Goal: Task Accomplishment & Management: Manage account settings

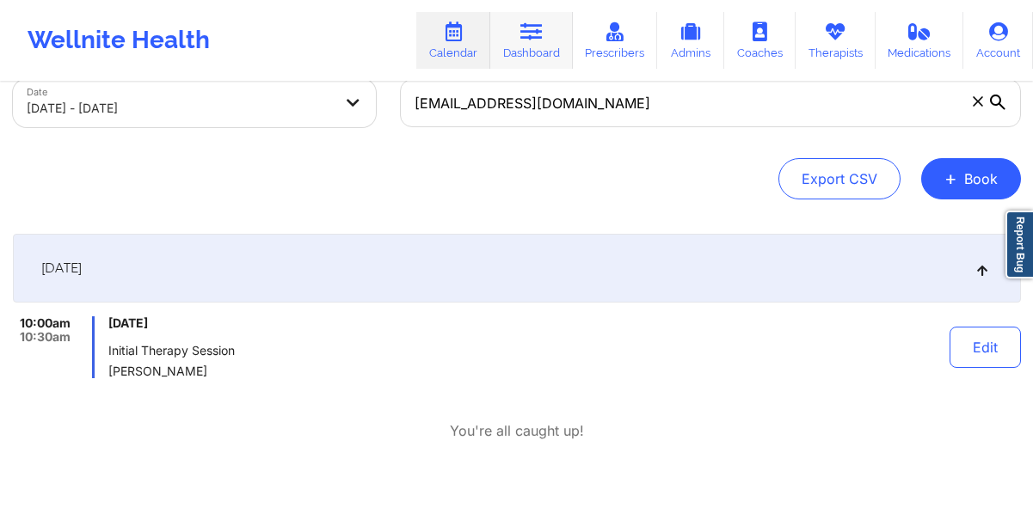
click at [518, 41] on link "Dashboard" at bounding box center [531, 40] width 83 height 57
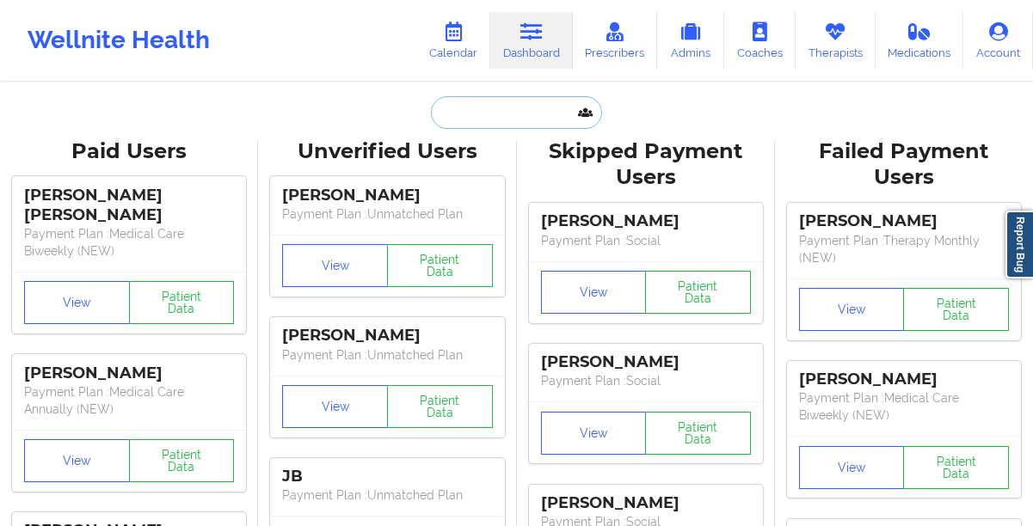
click at [465, 104] on input "text" at bounding box center [516, 112] width 170 height 33
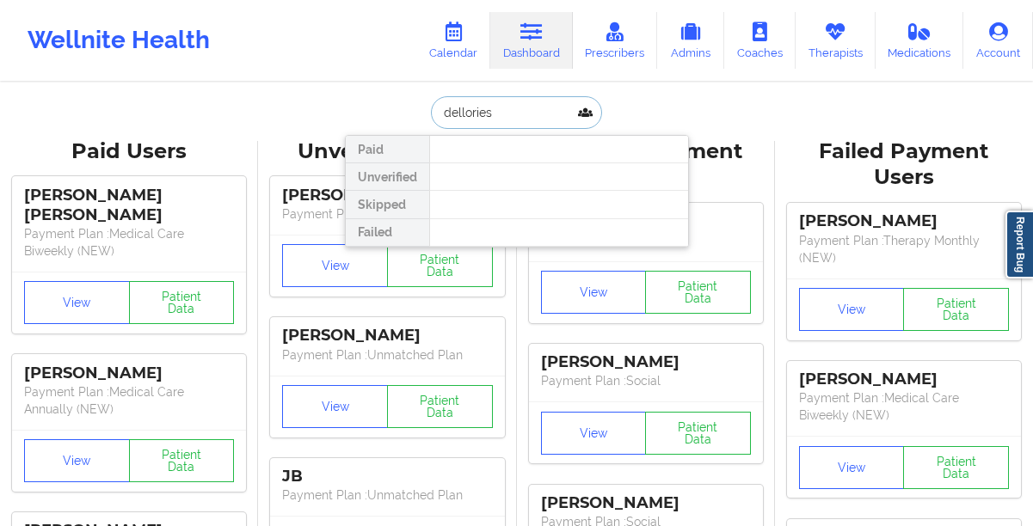
paste input "954) 850-4345"
type input "9548504345"
click at [520, 114] on input "9548504345" at bounding box center [516, 112] width 170 height 33
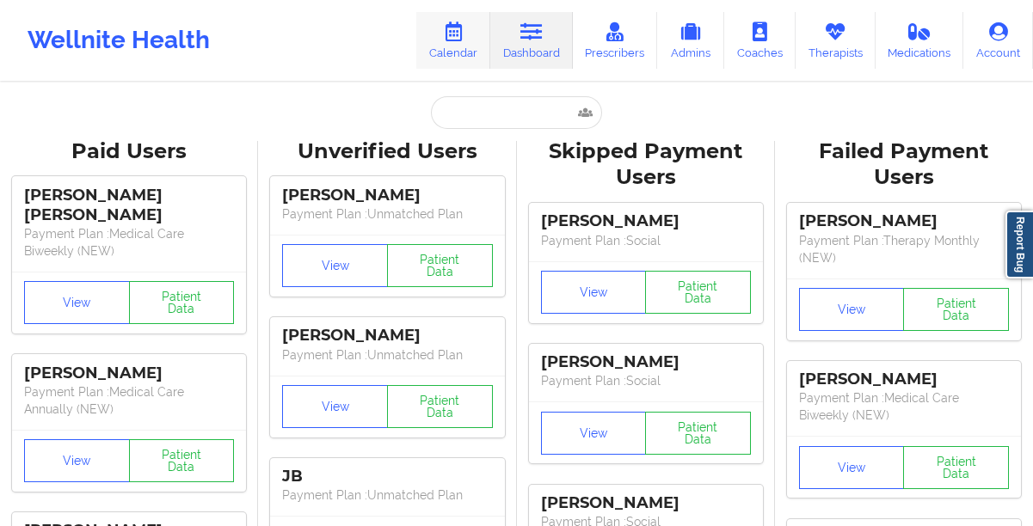
click at [447, 40] on icon at bounding box center [453, 31] width 22 height 19
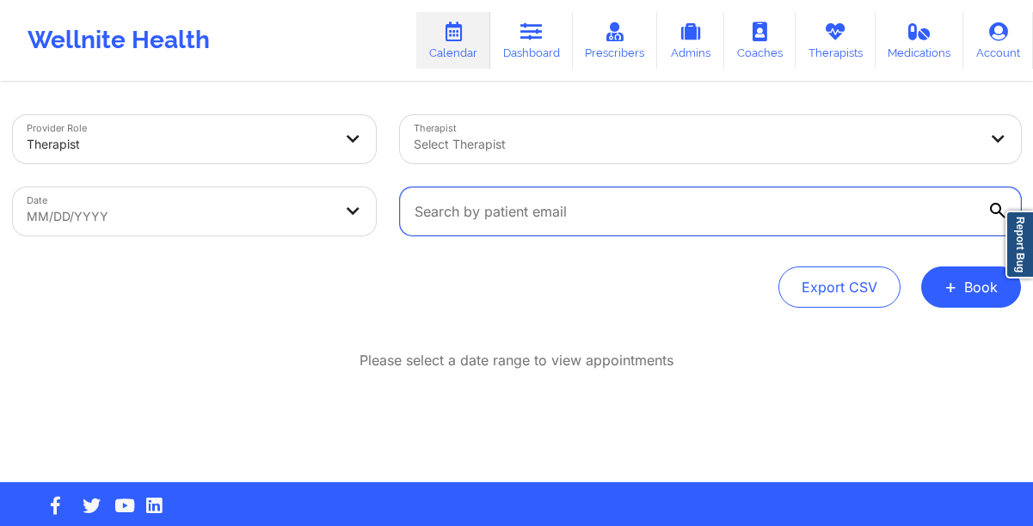
click at [481, 210] on input "text" at bounding box center [710, 211] width 621 height 48
paste input "xcorinnexjcx@yahoo.com"
type input "xcorinnexjcx@yahoo.com"
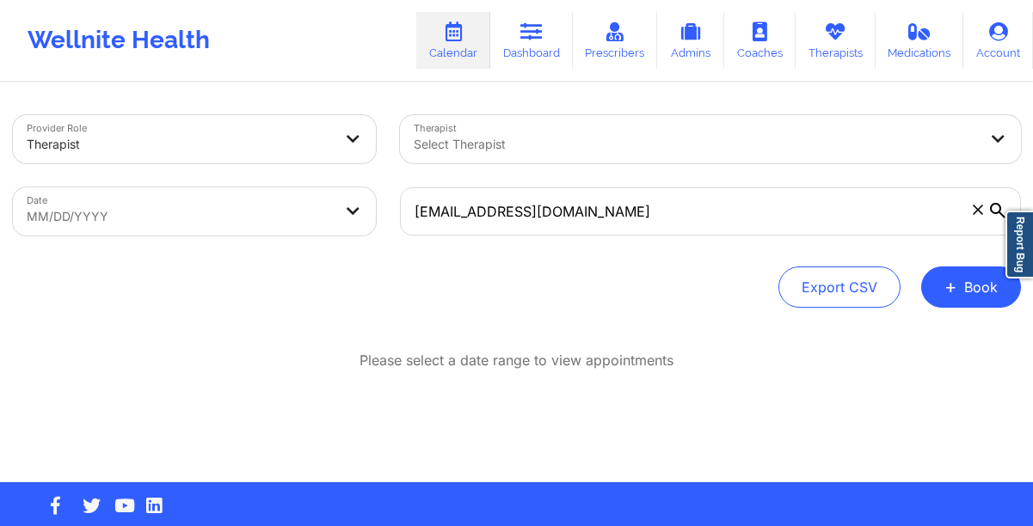
click at [346, 224] on body "Wellnite Health Calendar Dashboard Prescribers Admins Coaches Therapists Medica…" at bounding box center [516, 263] width 1033 height 526
select select "2025-8"
select select "2025-9"
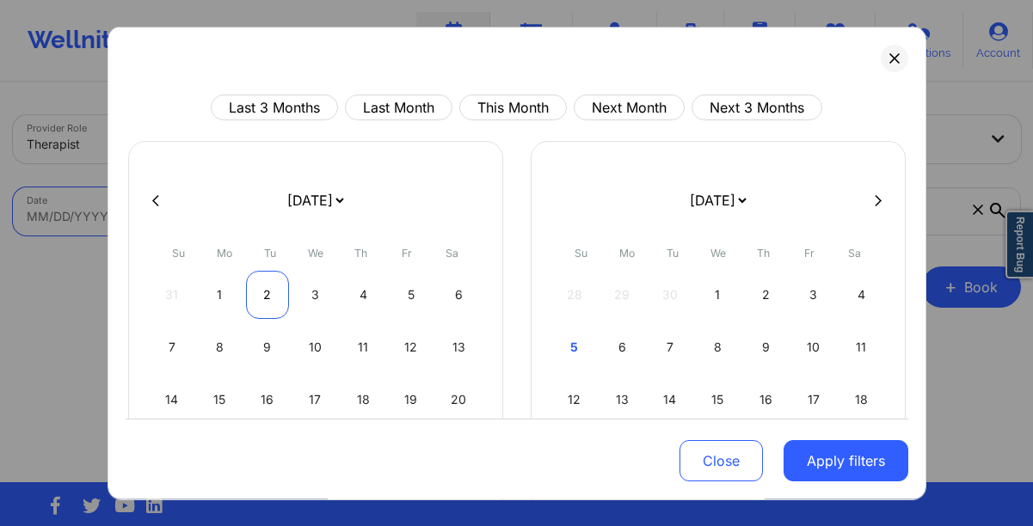
scroll to position [76, 0]
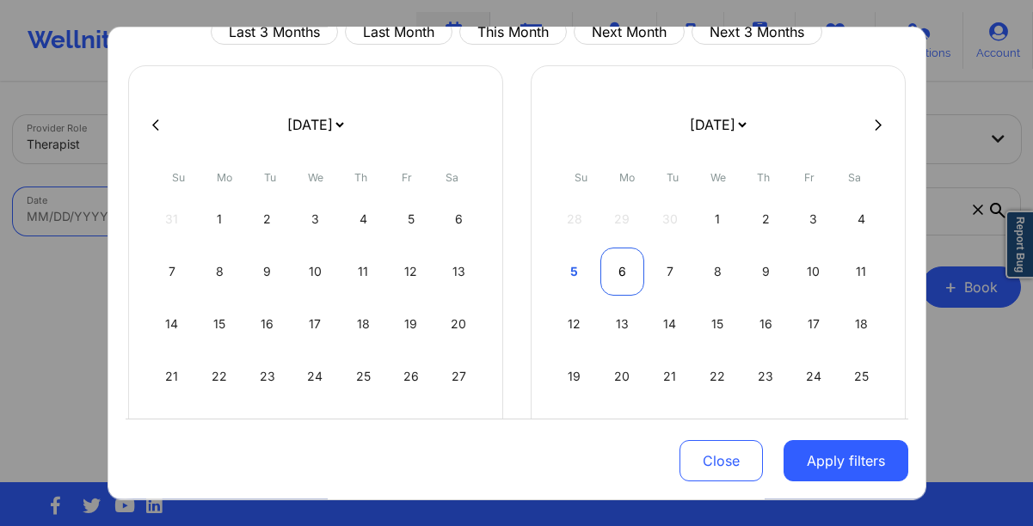
click at [621, 266] on div "6" at bounding box center [622, 272] width 44 height 48
select select "2025-9"
select select "2025-10"
click at [621, 266] on div "3" at bounding box center [622, 272] width 44 height 48
select select "2025-9"
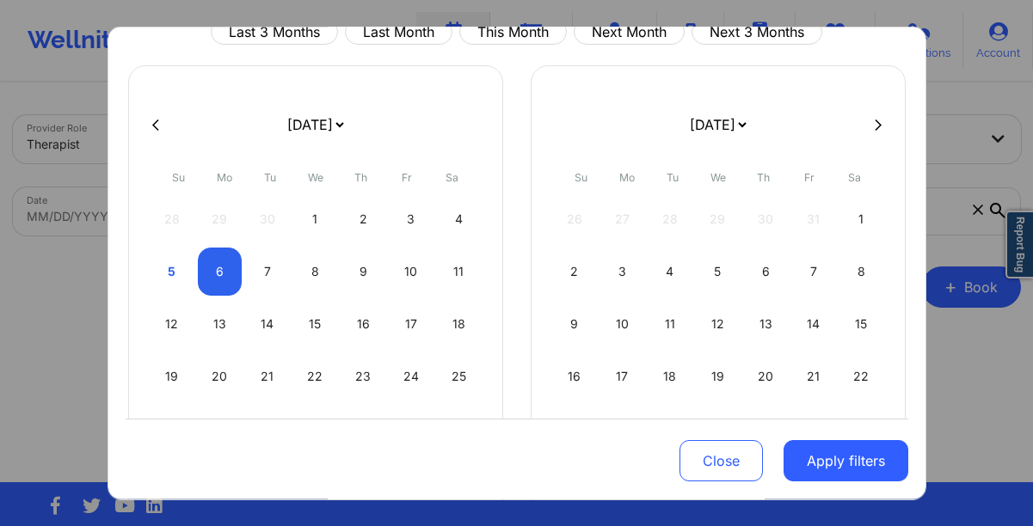
select select "2025-10"
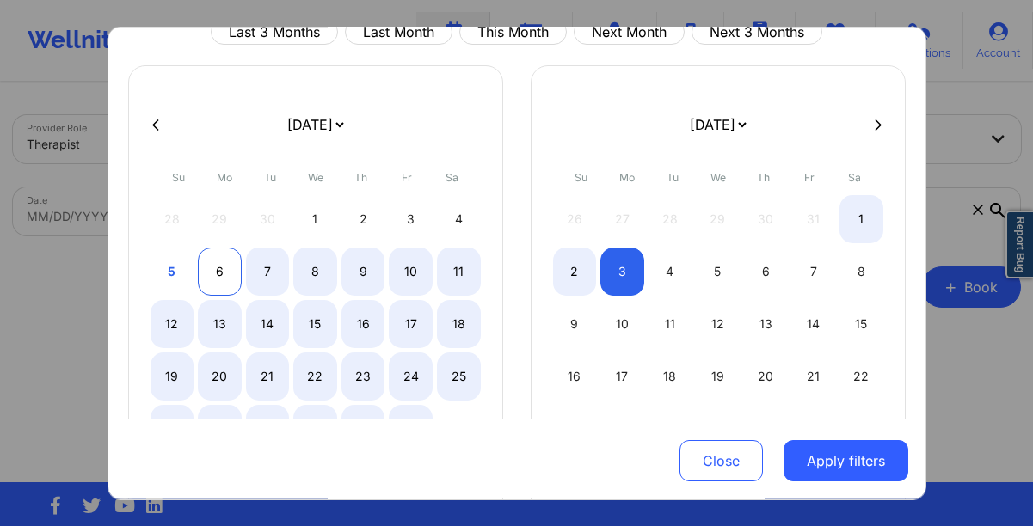
click at [209, 259] on div "6" at bounding box center [220, 272] width 44 height 48
select select "2025-9"
select select "2025-10"
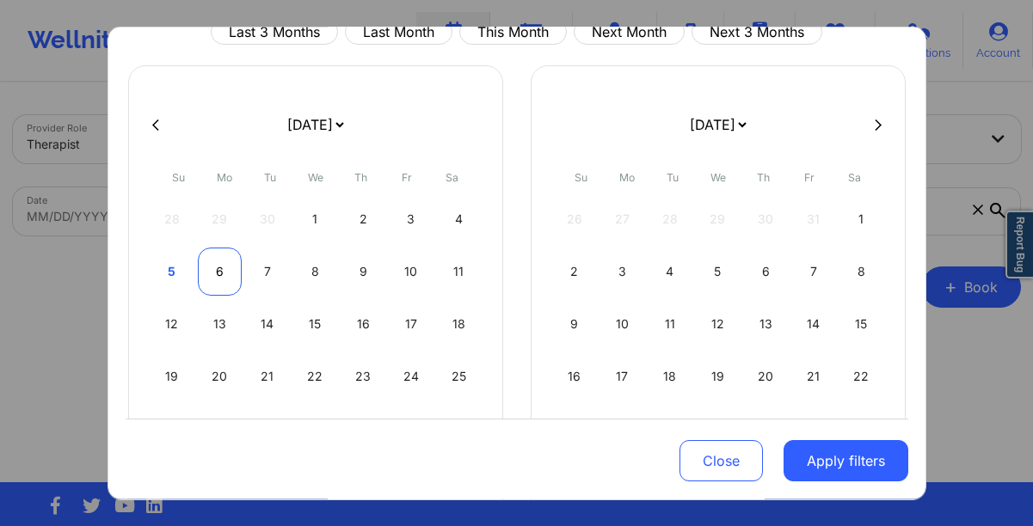
click at [209, 259] on div "6" at bounding box center [220, 272] width 44 height 48
select select "2025-9"
select select "2025-10"
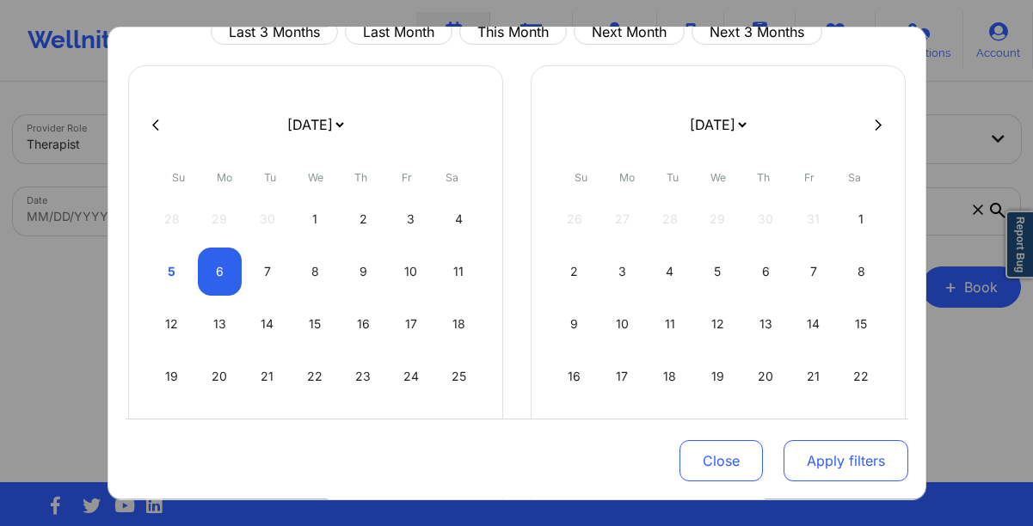
click at [832, 454] on button "Apply filters" at bounding box center [845, 460] width 125 height 41
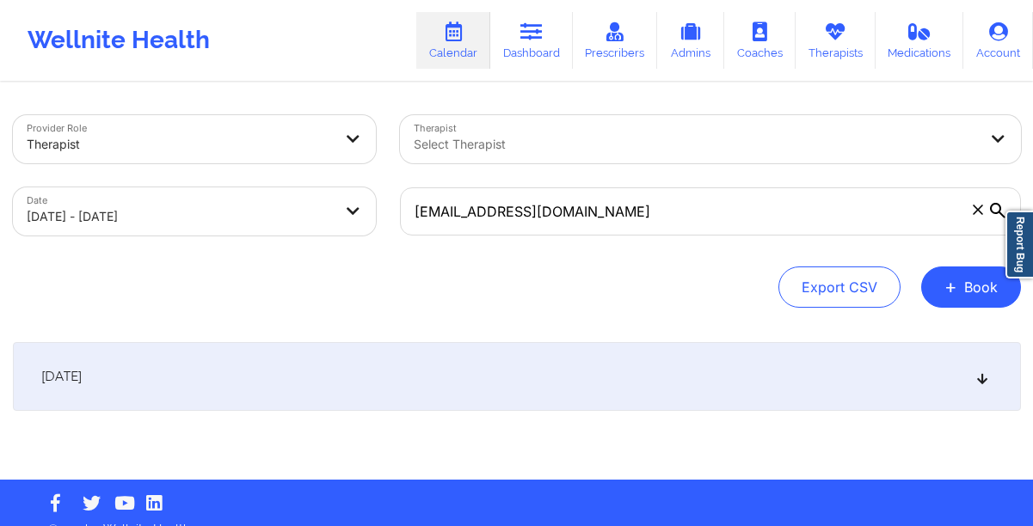
click at [440, 404] on div "October 6, 2025" at bounding box center [517, 376] width 1008 height 69
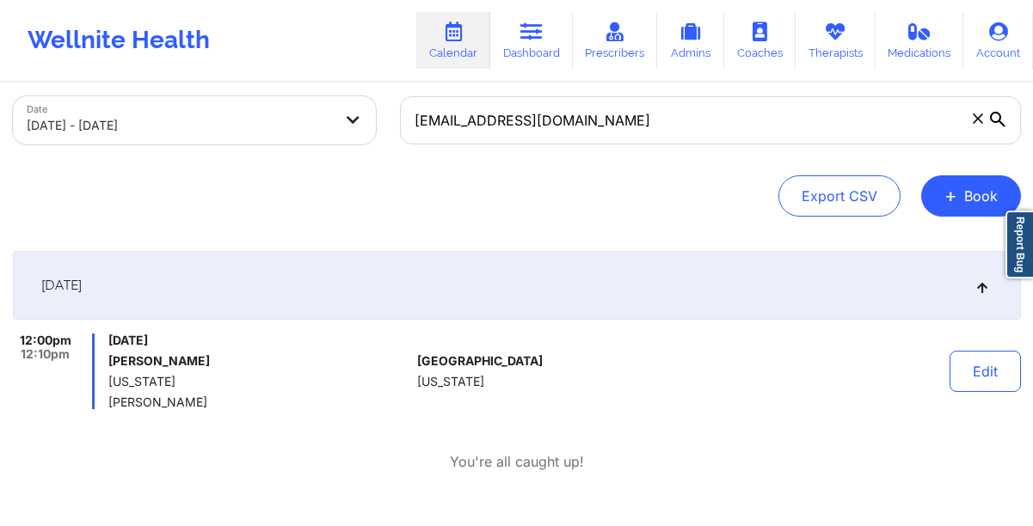
scroll to position [111, 0]
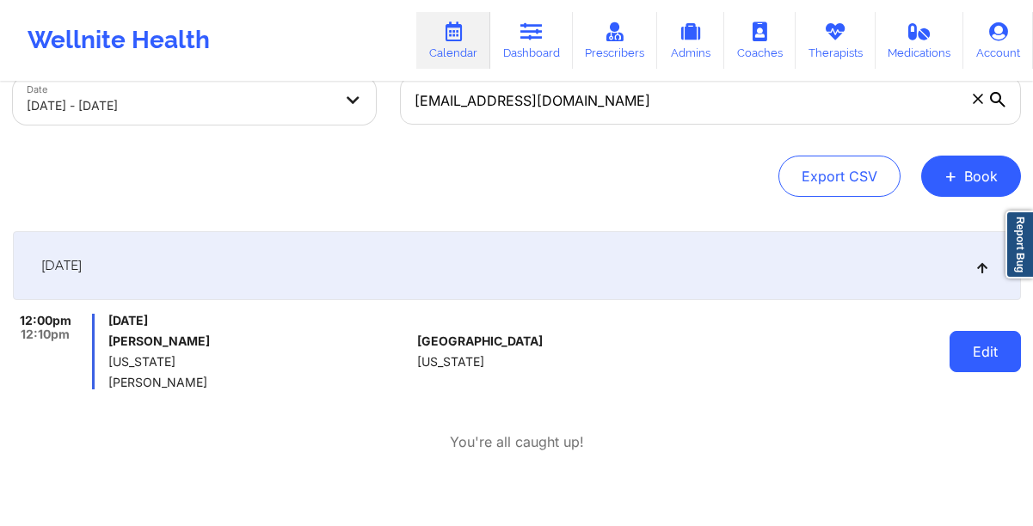
click at [960, 364] on button "Edit" at bounding box center [984, 351] width 71 height 41
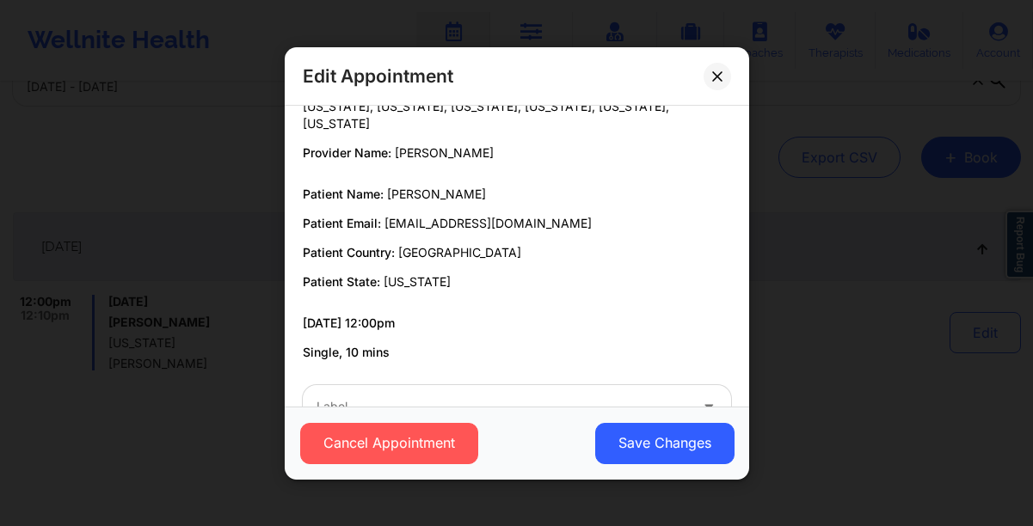
scroll to position [131, 0]
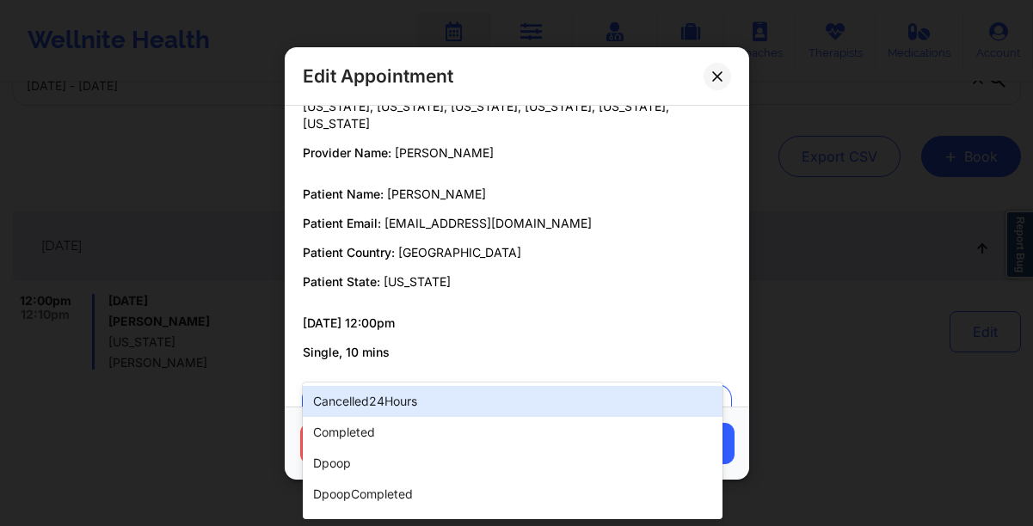
click at [355, 396] on div at bounding box center [502, 406] width 372 height 21
click at [497, 249] on div "Provider Country: United States Provider State: Arizona, California, Connecticu…" at bounding box center [517, 137] width 452 height 447
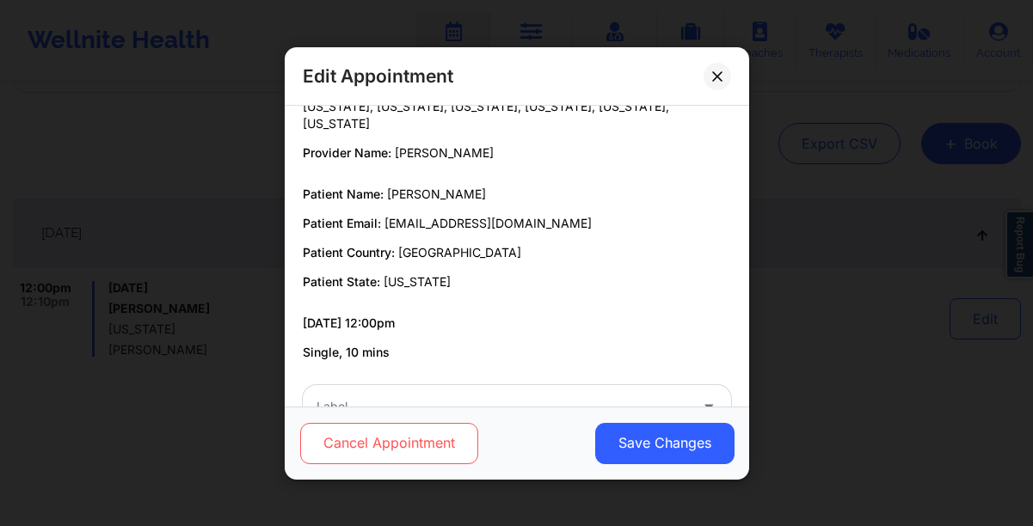
click at [322, 444] on button "Cancel Appointment" at bounding box center [388, 442] width 178 height 41
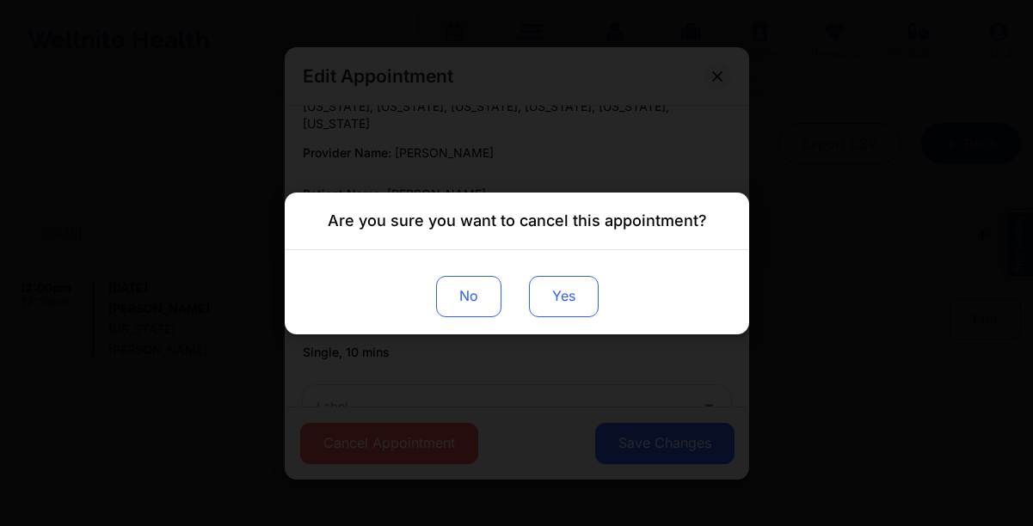
click at [558, 312] on button "Yes" at bounding box center [563, 295] width 70 height 41
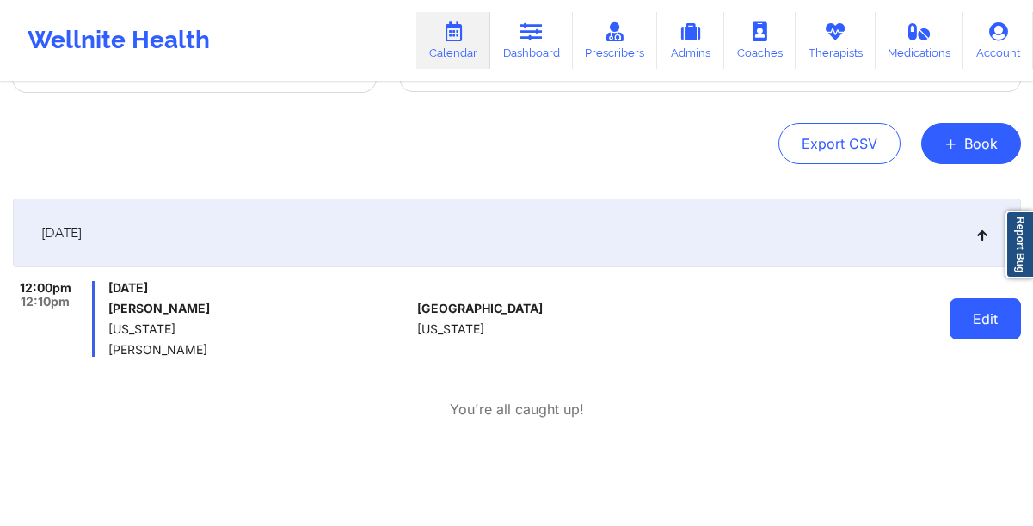
click at [949, 329] on button "Edit" at bounding box center [984, 318] width 71 height 41
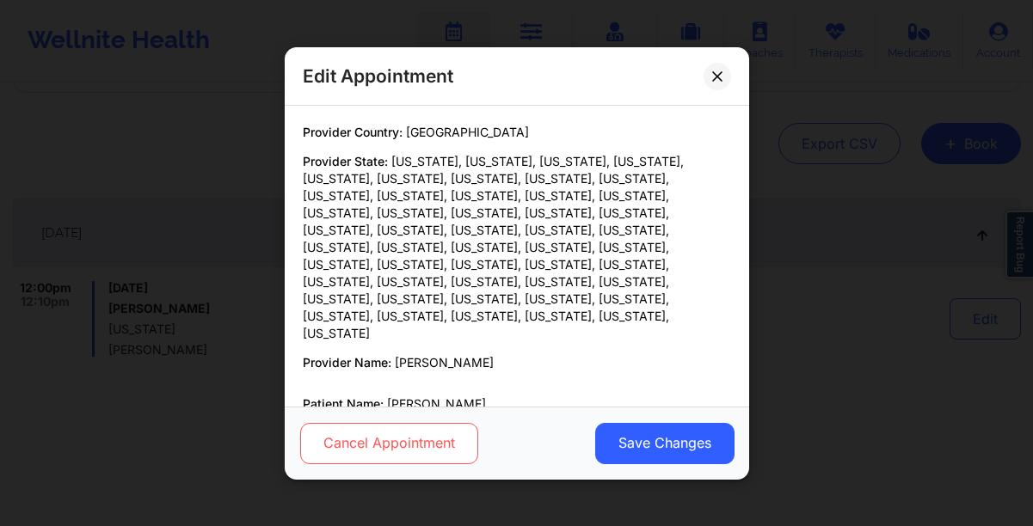
click at [409, 436] on button "Cancel Appointment" at bounding box center [388, 442] width 178 height 41
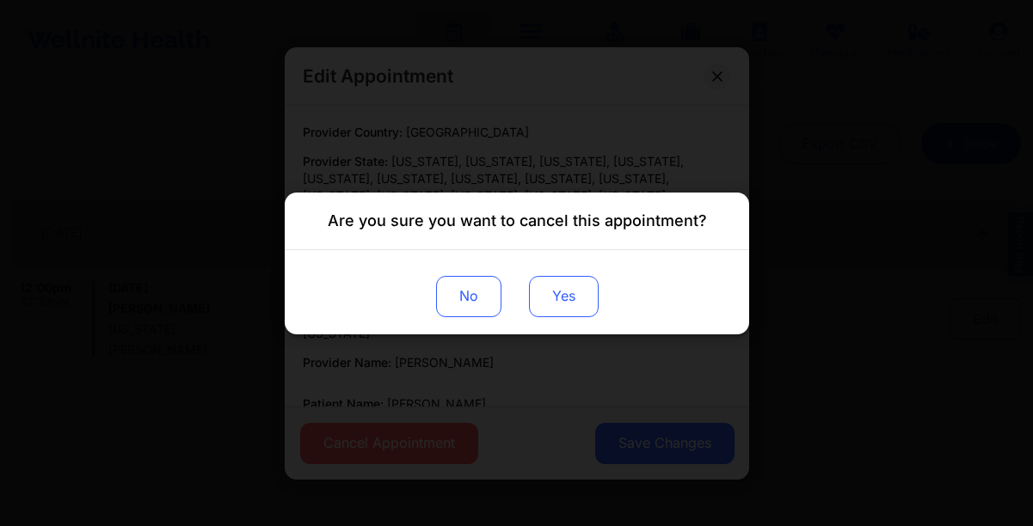
click at [575, 310] on button "Yes" at bounding box center [563, 295] width 70 height 41
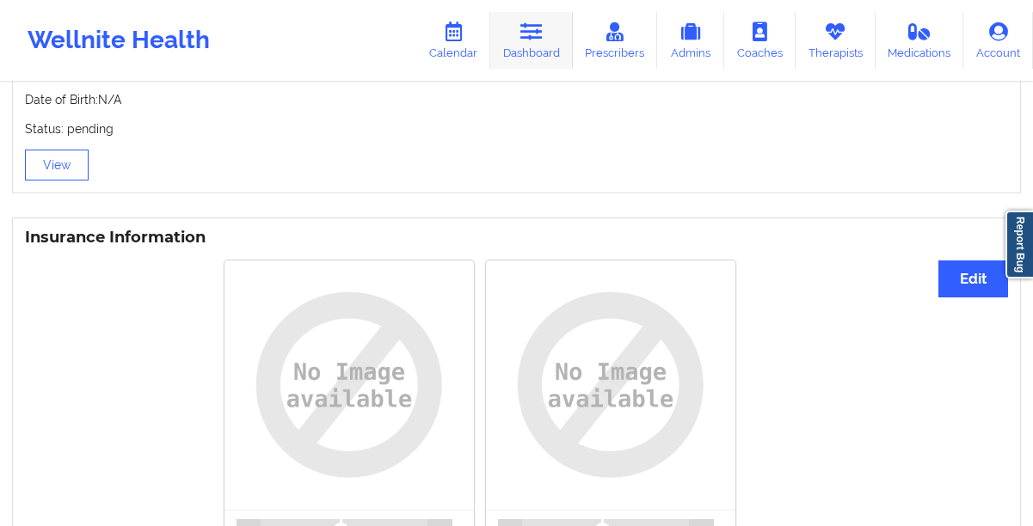
scroll to position [1140, 0]
click at [519, 40] on link "Dashboard" at bounding box center [531, 40] width 83 height 57
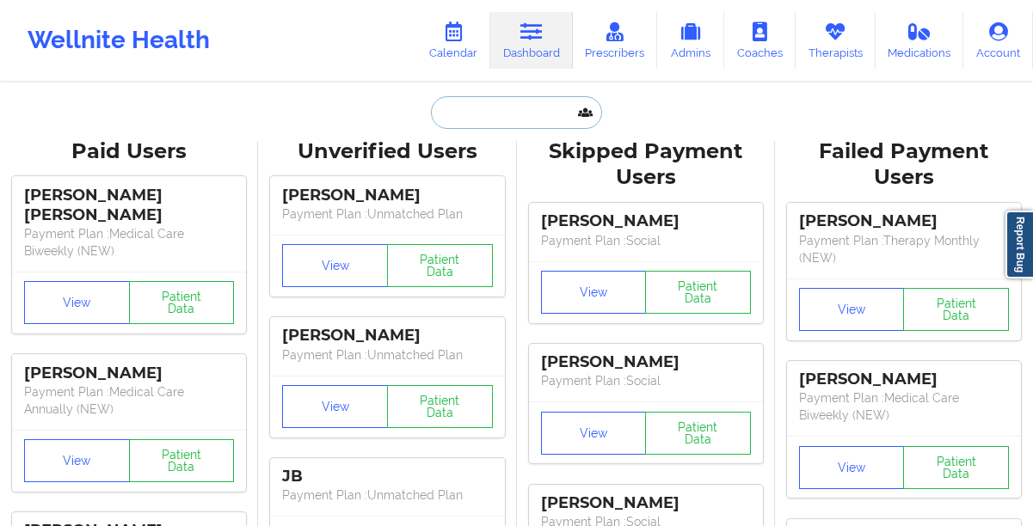
click at [470, 119] on input "text" at bounding box center [516, 112] width 170 height 33
paste input "[EMAIL_ADDRESS][DOMAIN_NAME]"
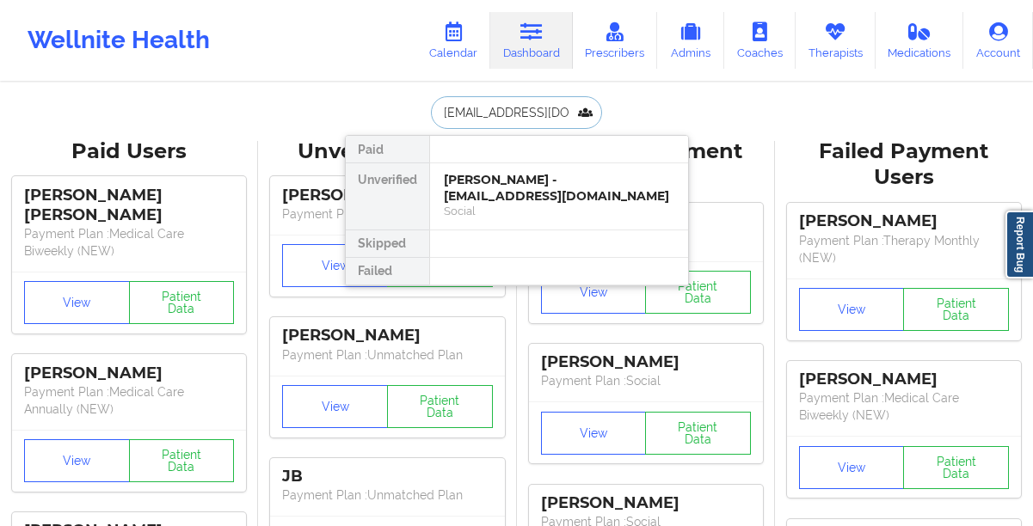
scroll to position [0, 40]
type input "[EMAIL_ADDRESS][DOMAIN_NAME]"
click at [482, 185] on div "[PERSON_NAME] - [PERSON_NAME][EMAIL_ADDRESS][DOMAIN_NAME]" at bounding box center [559, 188] width 230 height 32
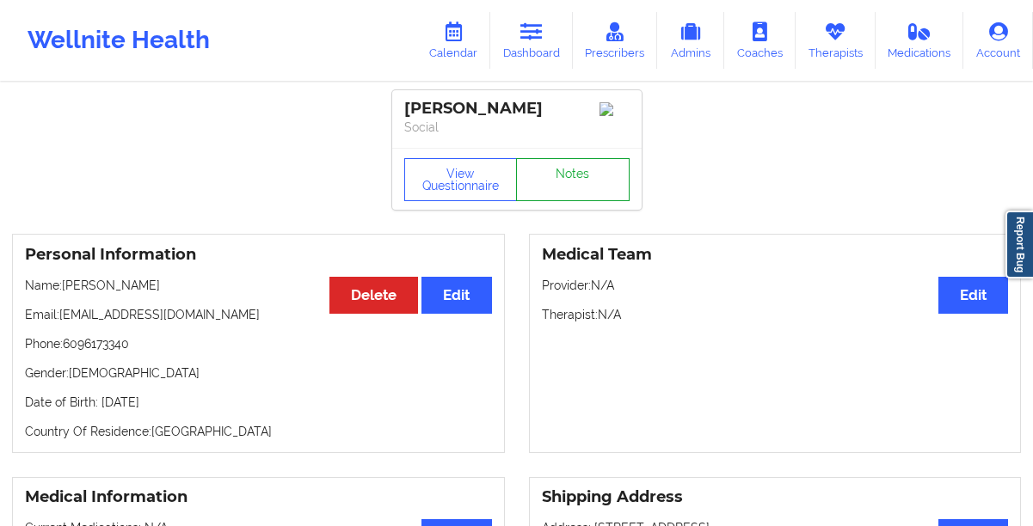
click at [568, 174] on link "Notes" at bounding box center [573, 179] width 114 height 43
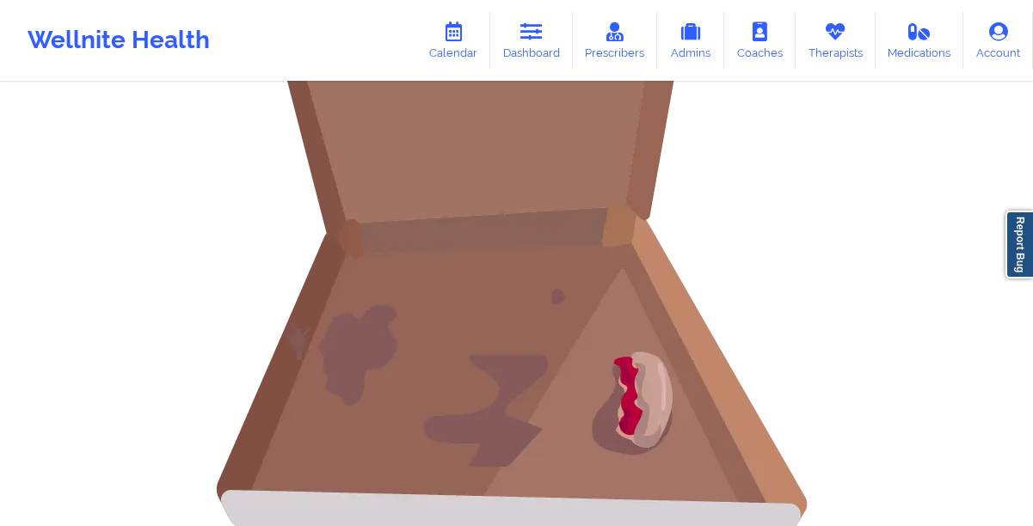
scroll to position [488, 0]
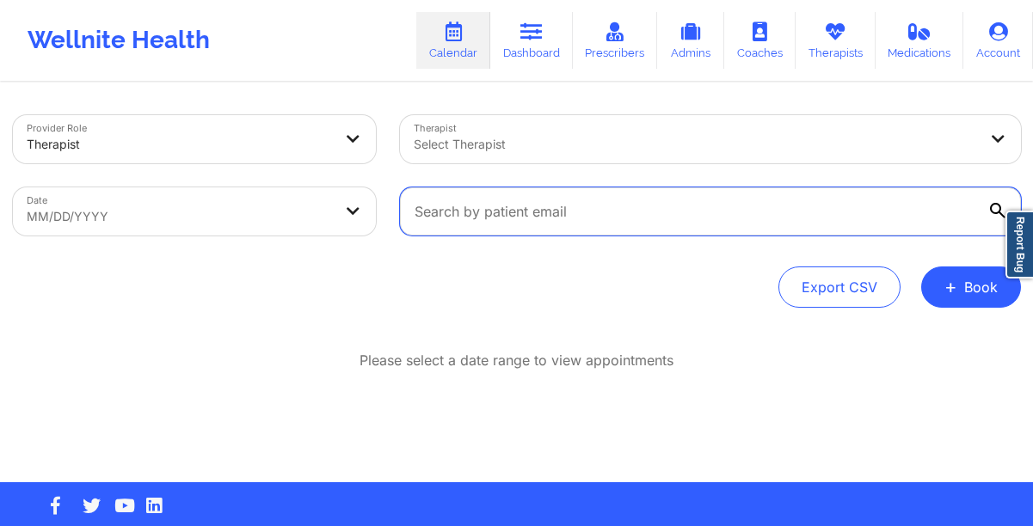
click at [525, 215] on input "text" at bounding box center [710, 211] width 621 height 48
paste input "[EMAIL_ADDRESS][DOMAIN_NAME]"
type input "[EMAIL_ADDRESS][DOMAIN_NAME]"
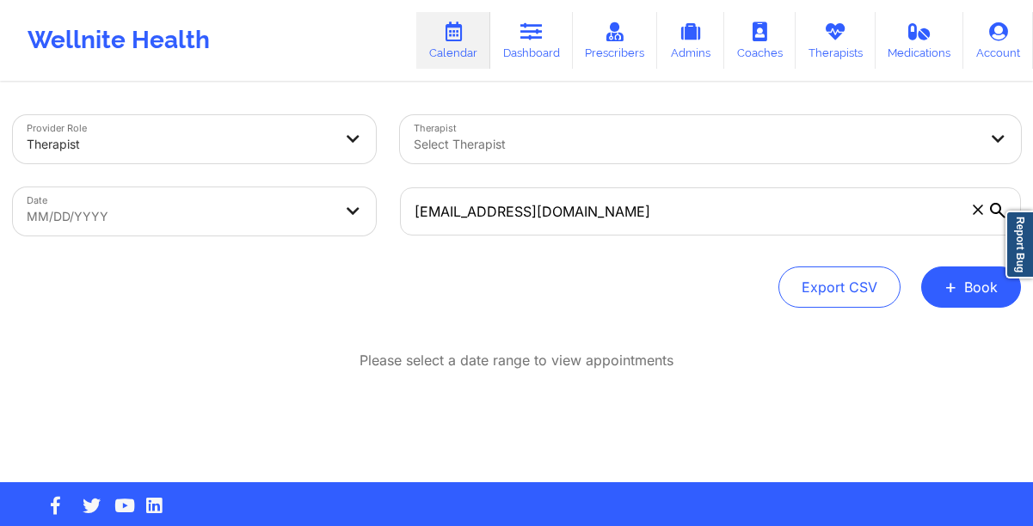
click at [295, 215] on body "Wellnite Health Calendar Dashboard Prescribers Admins Coaches Therapists Medica…" at bounding box center [516, 263] width 1033 height 526
select select "2025-8"
select select "2025-9"
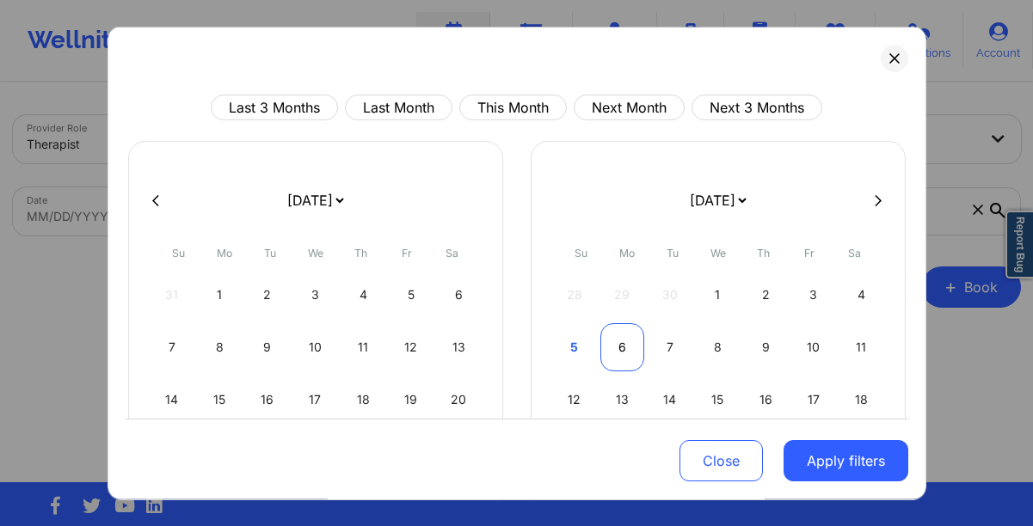
click at [627, 346] on div "6" at bounding box center [622, 347] width 44 height 48
select select "2025-9"
select select "2025-10"
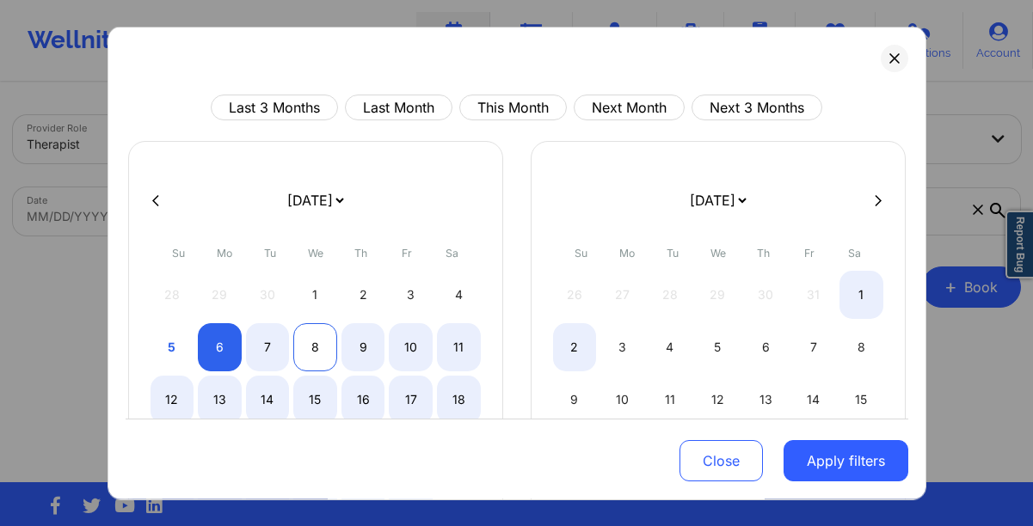
select select "2025-9"
select select "2025-10"
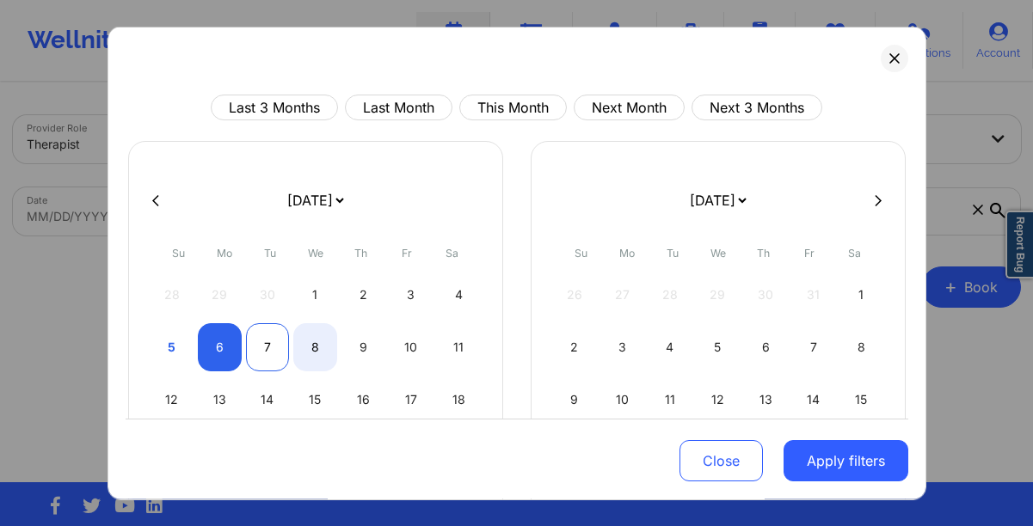
select select "2025-9"
select select "2025-10"
select select "2025-9"
select select "2025-10"
click at [224, 352] on div "6" at bounding box center [220, 347] width 44 height 48
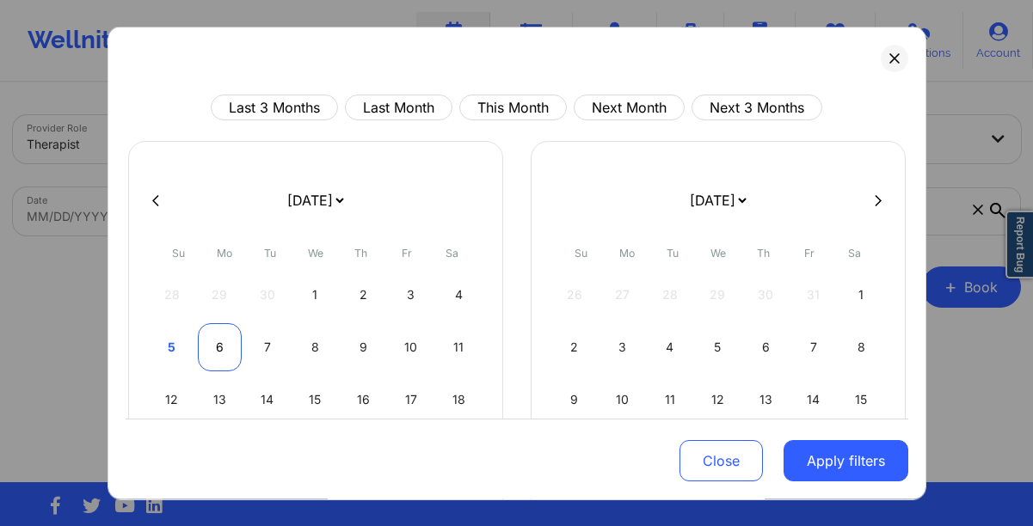
select select "2025-9"
select select "2025-10"
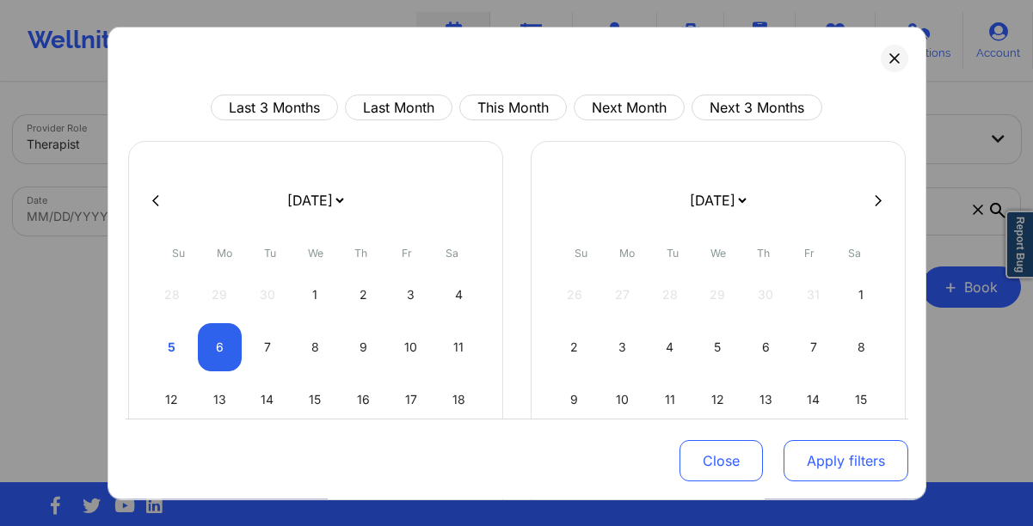
click at [850, 457] on button "Apply filters" at bounding box center [845, 460] width 125 height 41
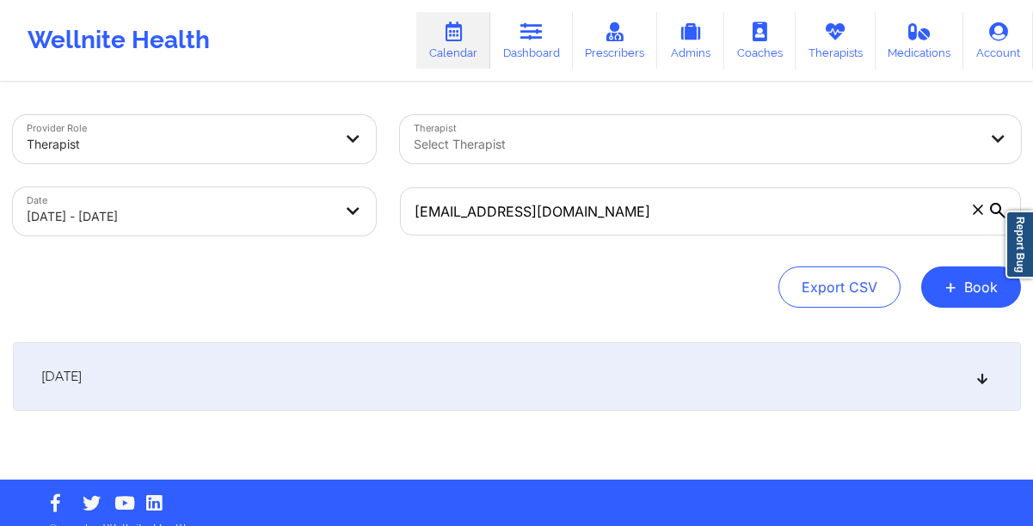
click at [525, 388] on div "[DATE]" at bounding box center [517, 376] width 1008 height 69
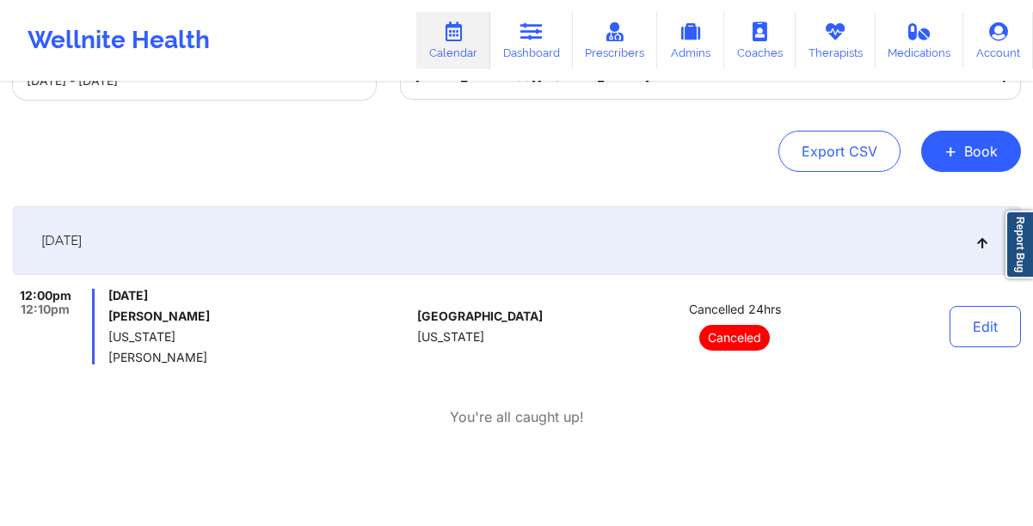
scroll to position [134, 0]
